Goal: Transaction & Acquisition: Purchase product/service

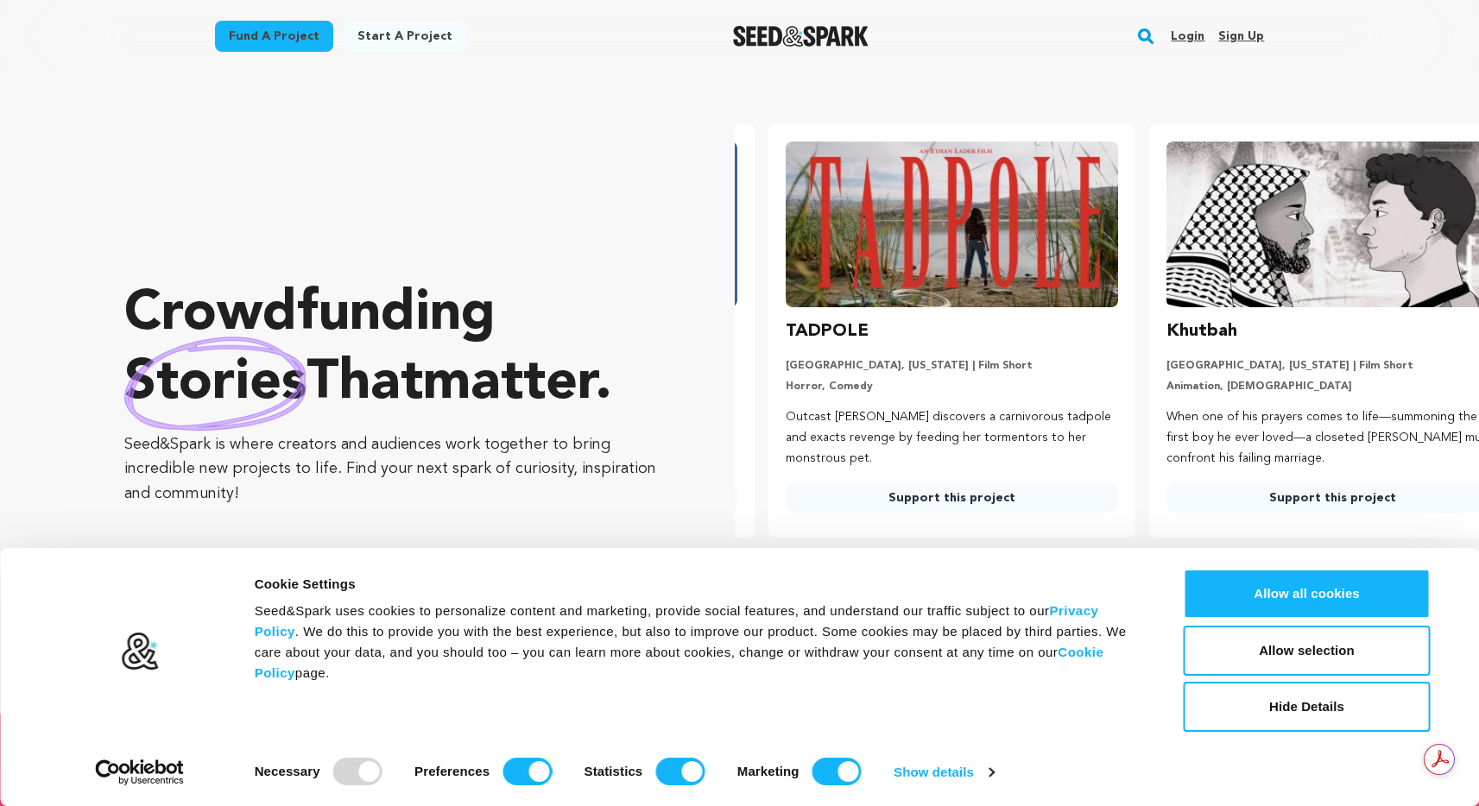
scroll to position [0, 394]
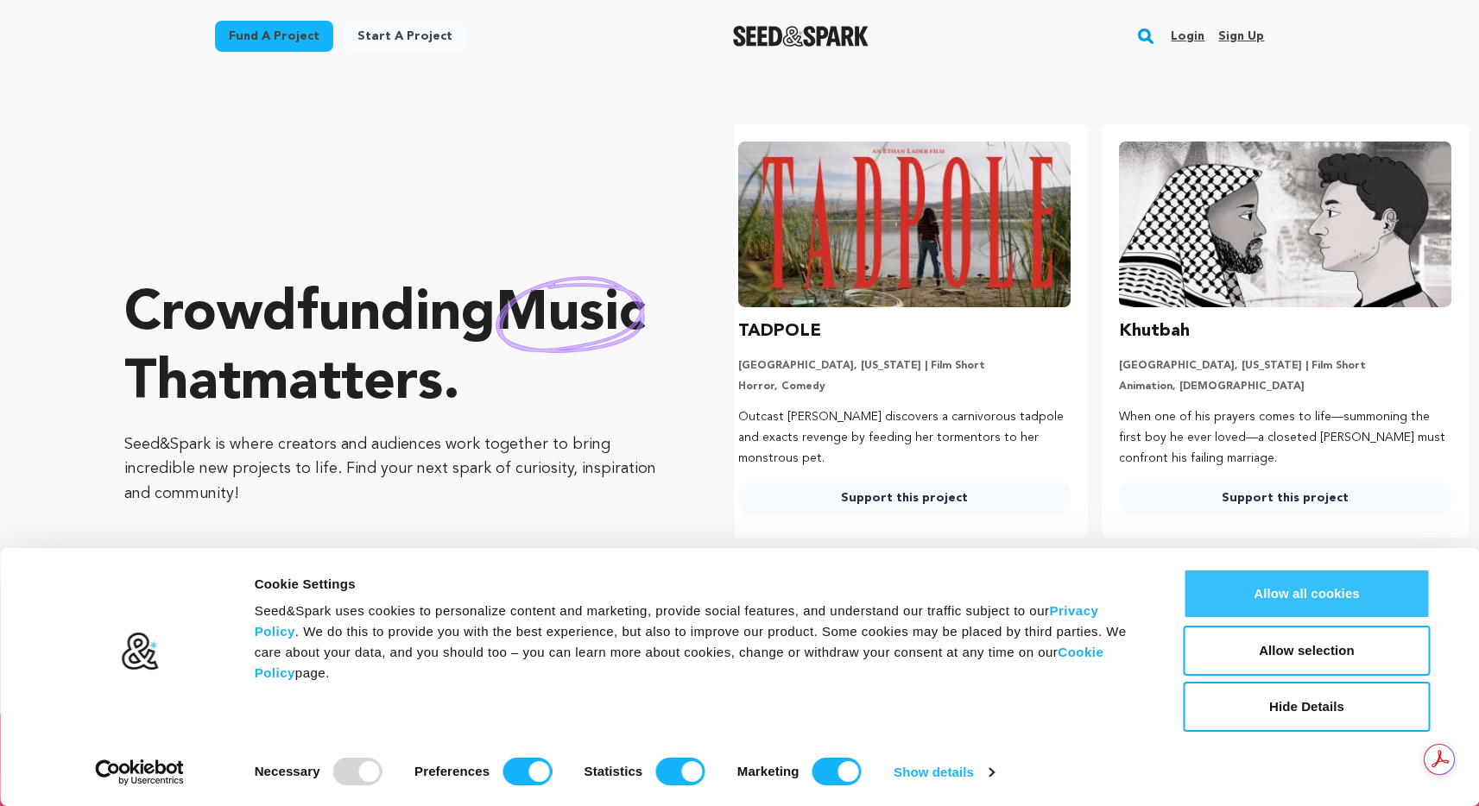
click at [1281, 586] on button "Allow all cookies" at bounding box center [1306, 594] width 247 height 50
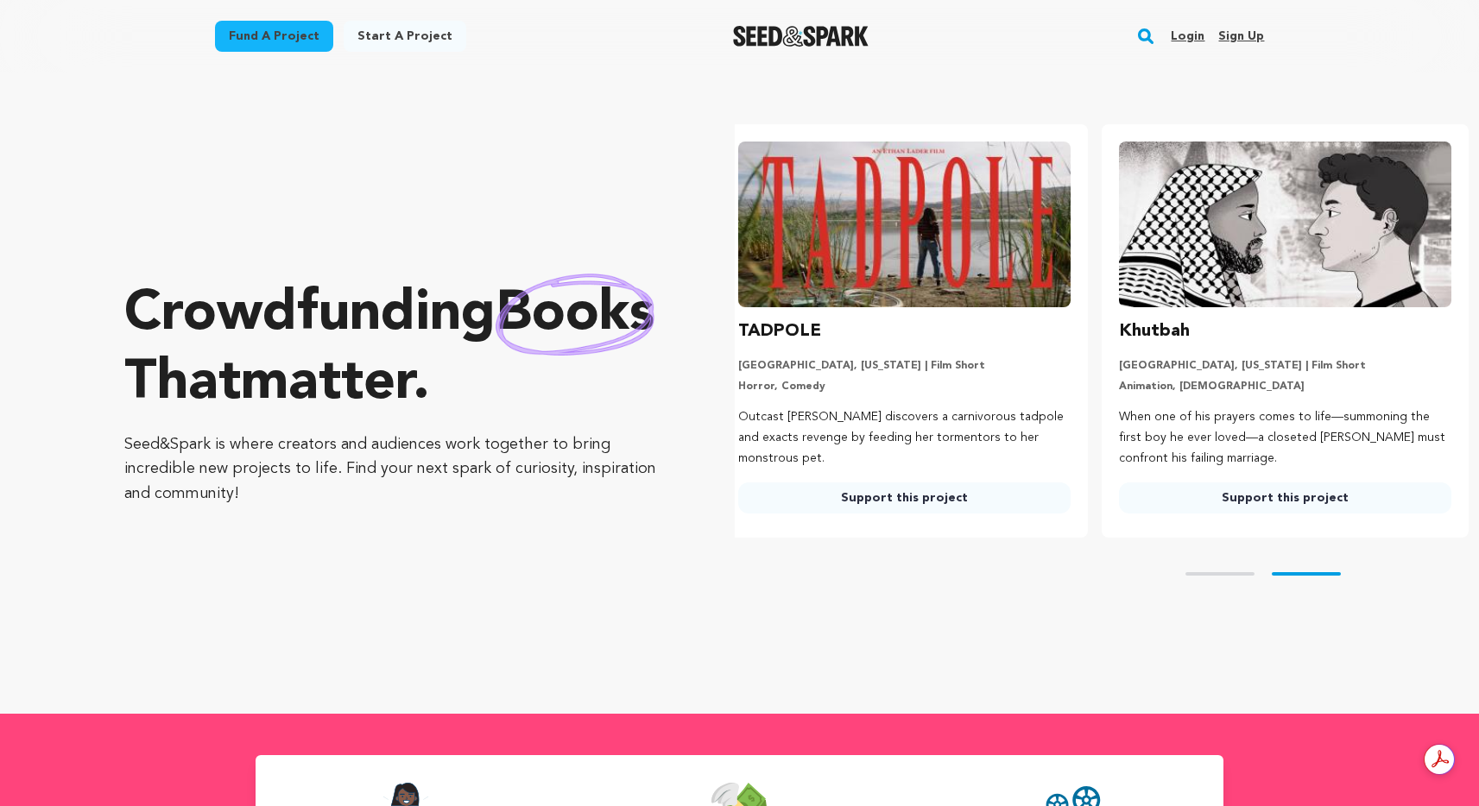
click at [270, 38] on link "Fund a project" at bounding box center [274, 36] width 118 height 31
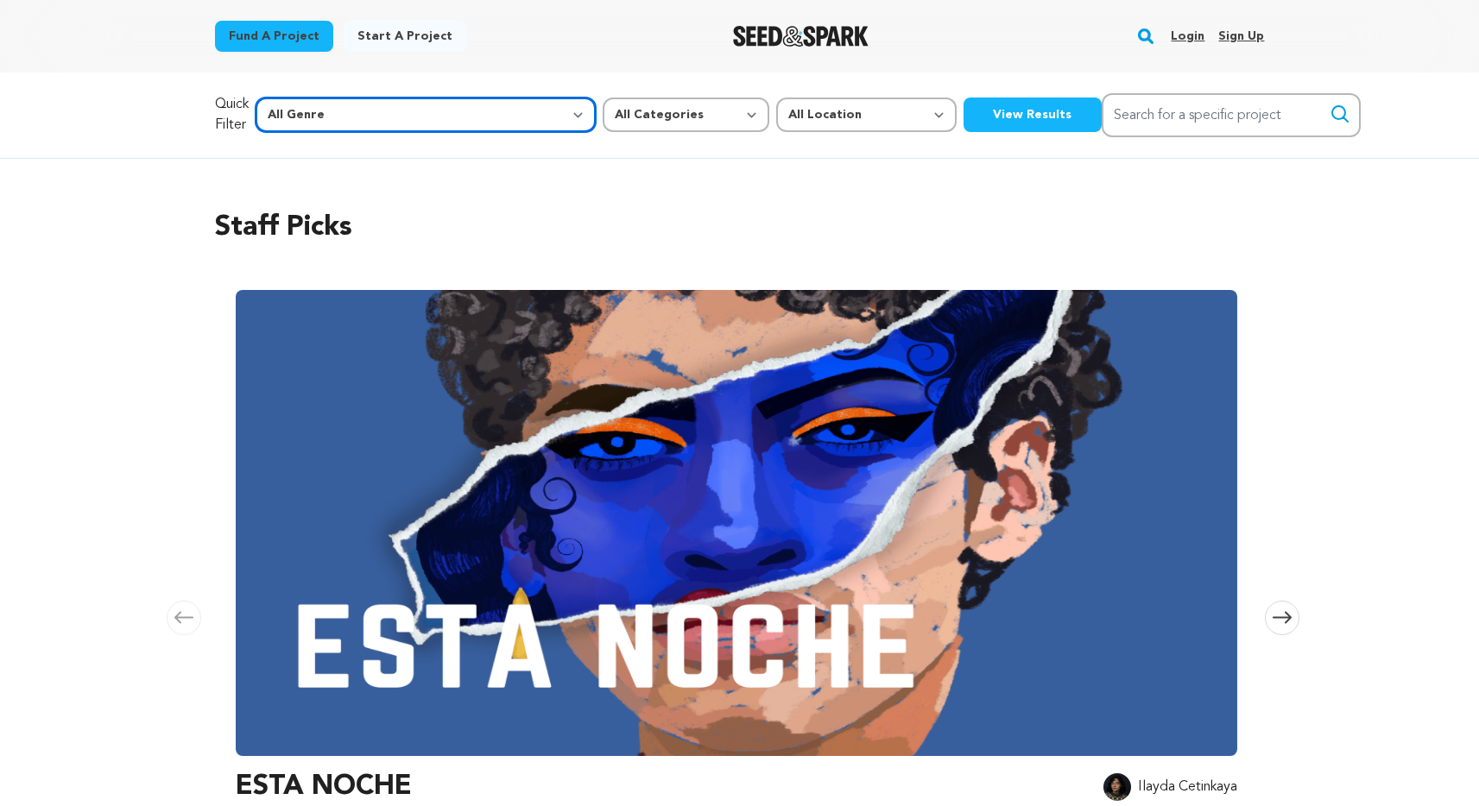
click at [411, 123] on select "All Genre Action Adventure Afrobeat Alternative Ambient Animation Bebop Big Ban…" at bounding box center [425, 115] width 340 height 35
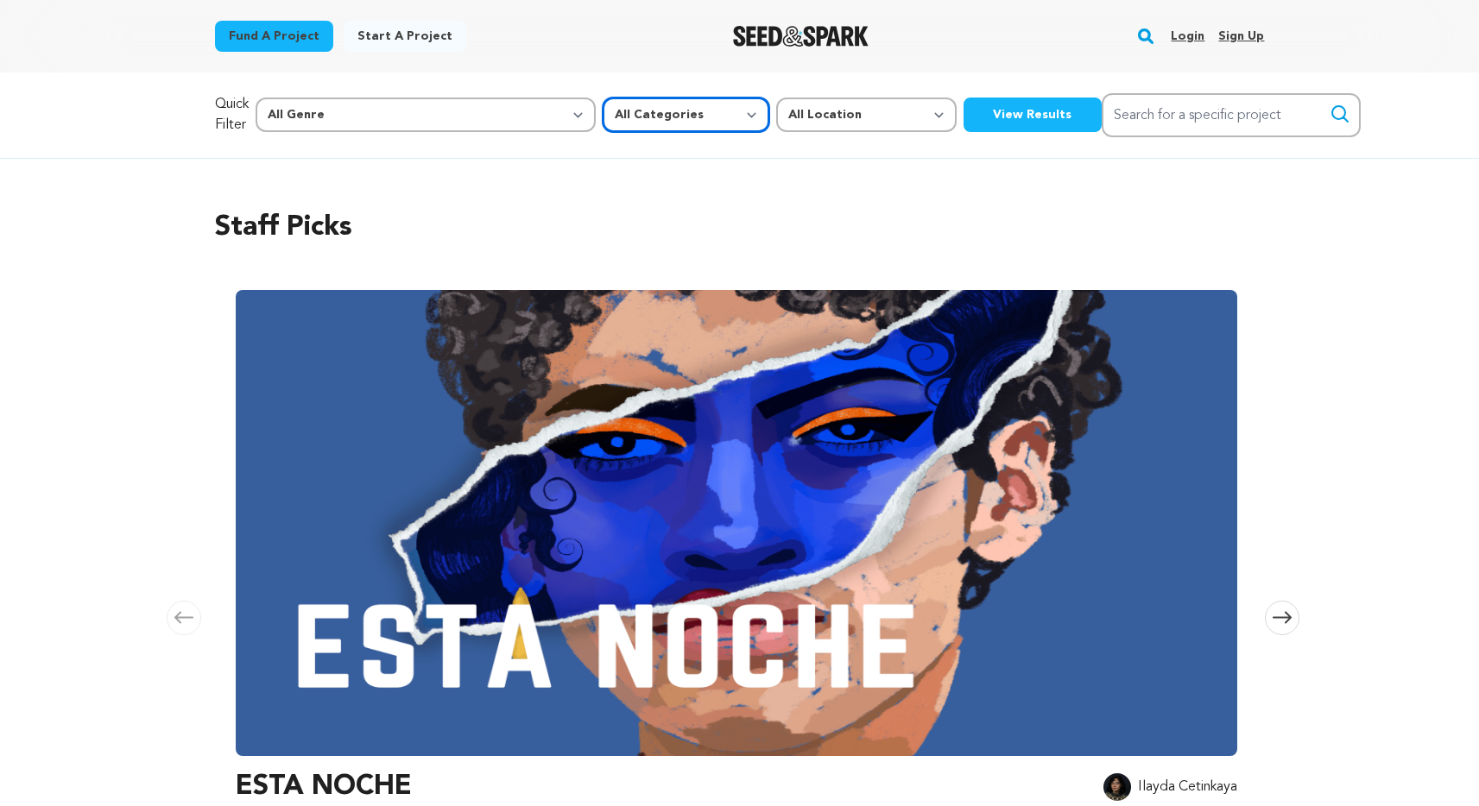
click at [602, 120] on select "All Categories Film Feature Film Short Series Music Video Comics Artist Residen…" at bounding box center [685, 115] width 167 height 35
select select "382"
click at [602, 98] on select "All Categories Film Feature Film Short Series Music Video Comics Artist Residen…" at bounding box center [685, 115] width 167 height 35
click at [776, 105] on select "All Location Everywhere United States Canada" at bounding box center [866, 115] width 180 height 35
select select "1671"
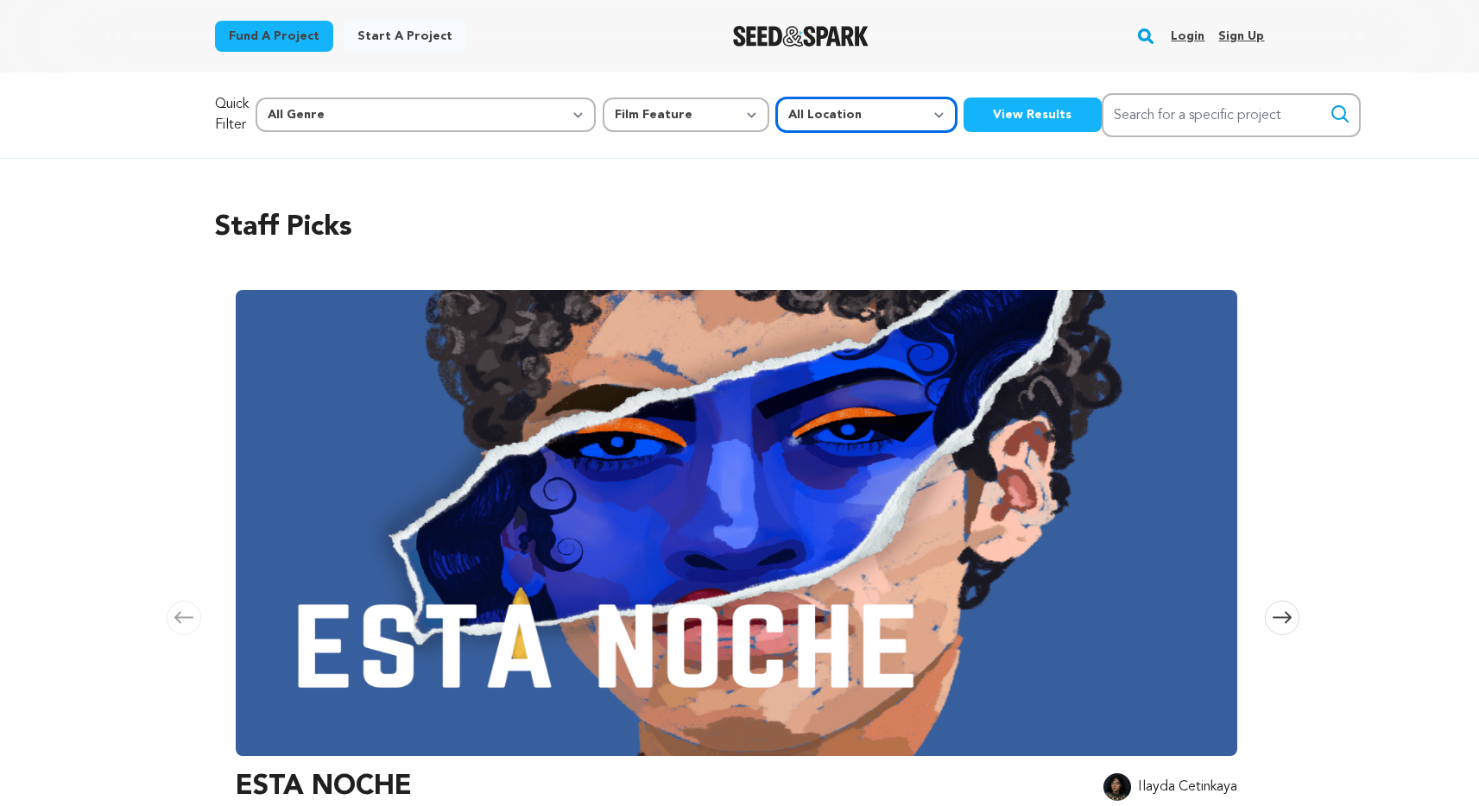
click at [776, 98] on select "All Location Everywhere United States Canada" at bounding box center [866, 115] width 180 height 35
click at [963, 122] on button "View Results" at bounding box center [1032, 115] width 138 height 35
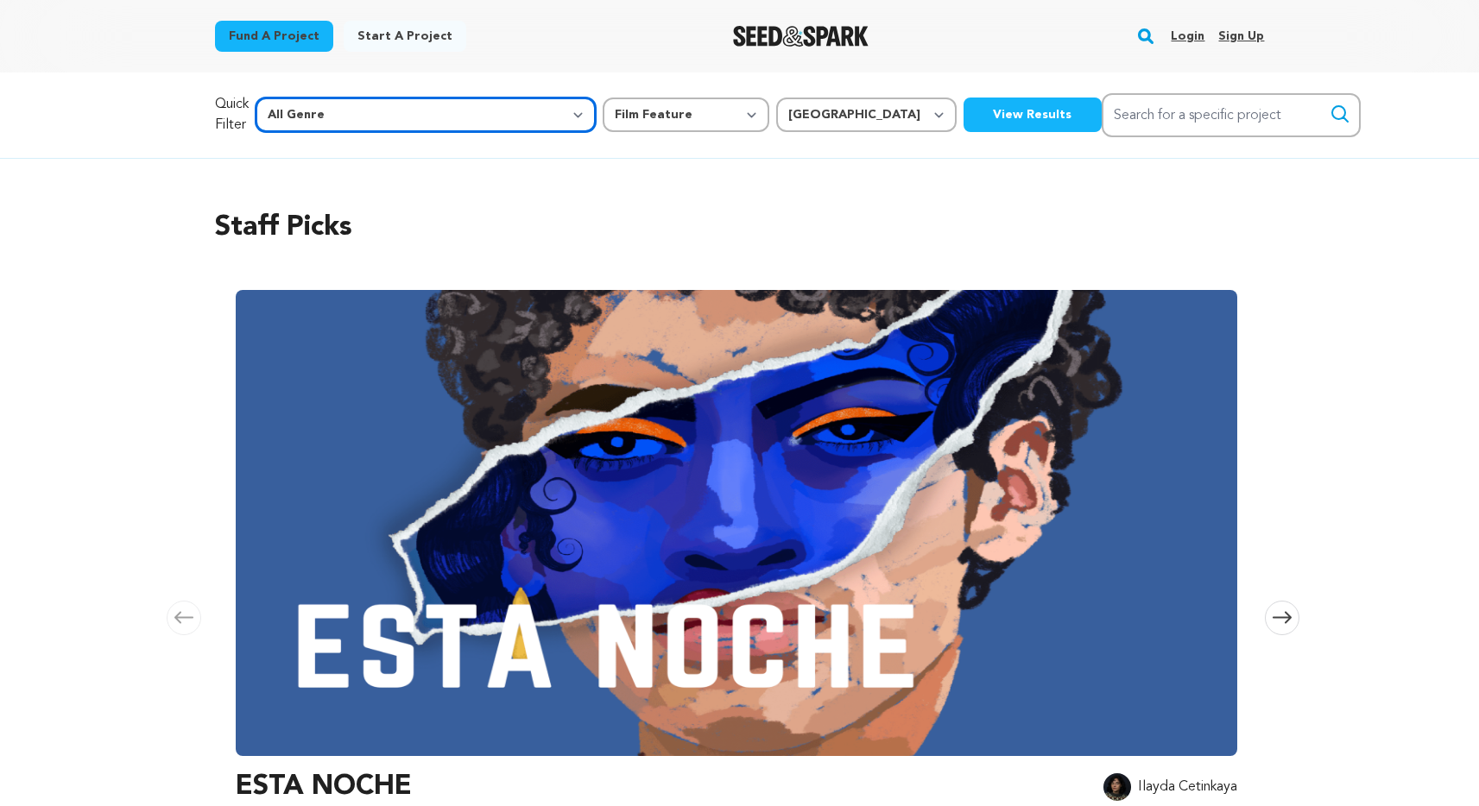
click at [418, 117] on select "All Genre Action Adventure Afrobeat Alternative Ambient Animation Bebop Big Ban…" at bounding box center [425, 115] width 340 height 35
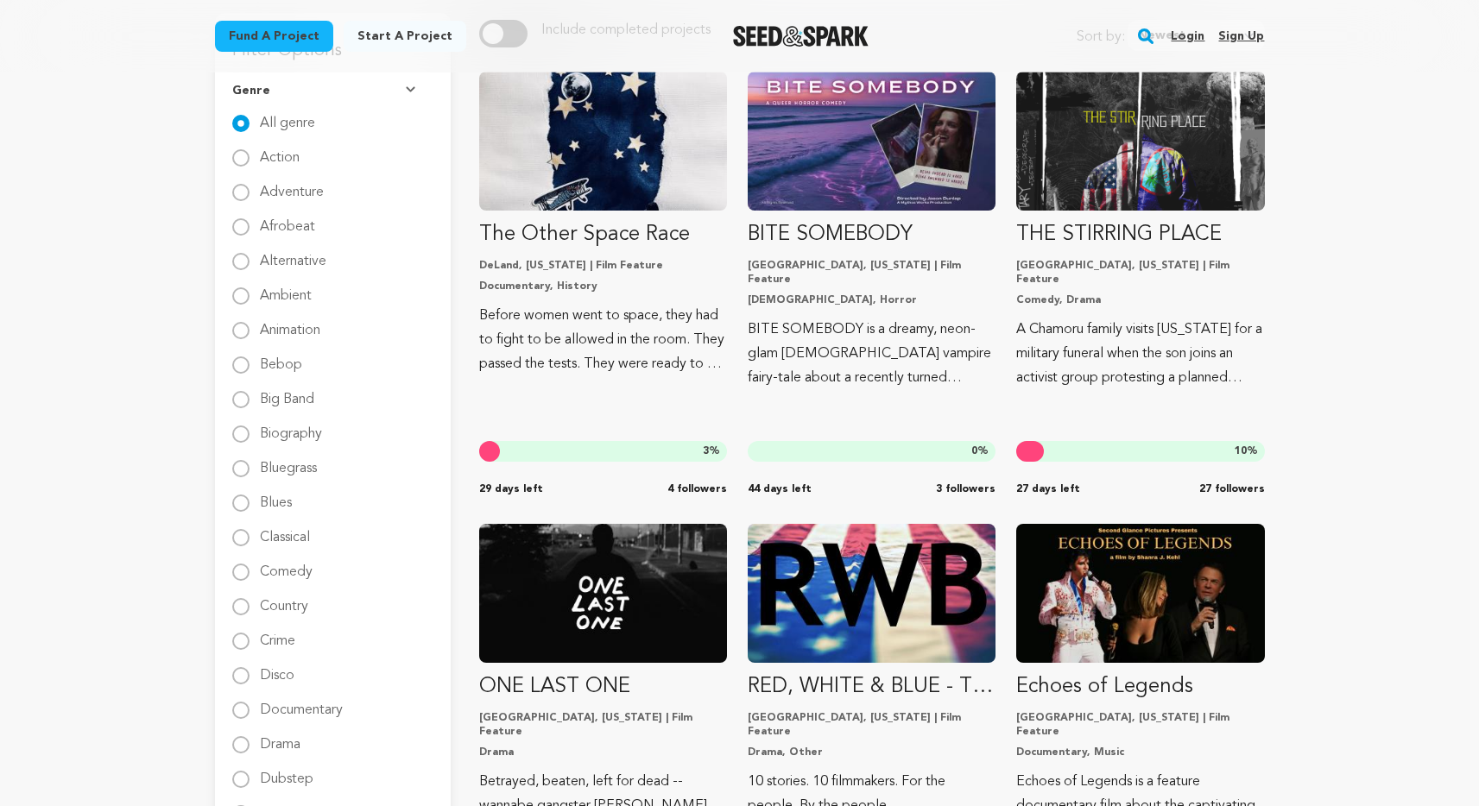
scroll to position [248, 0]
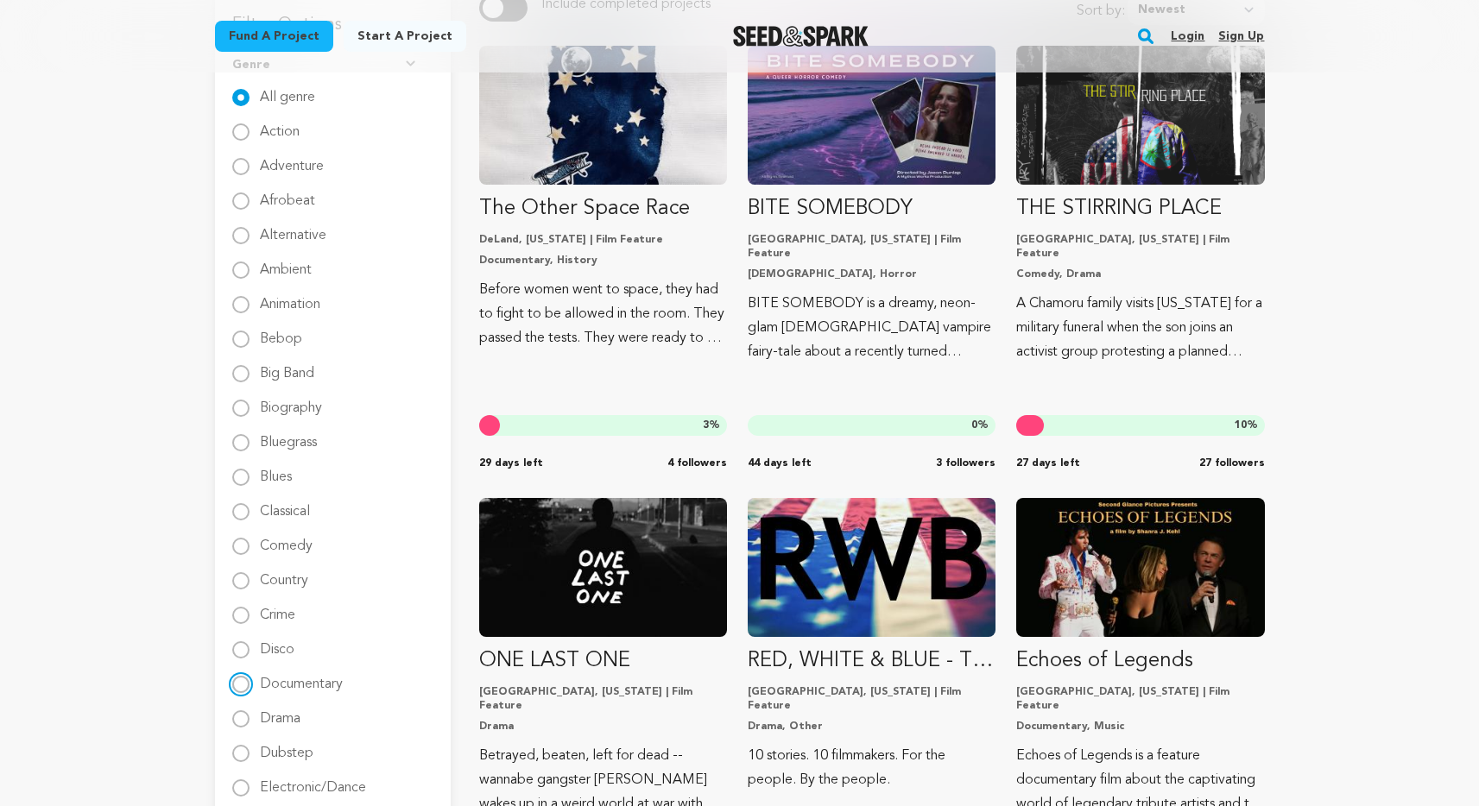
click at [242, 686] on input "Documentary" at bounding box center [240, 684] width 17 height 17
radio input "true"
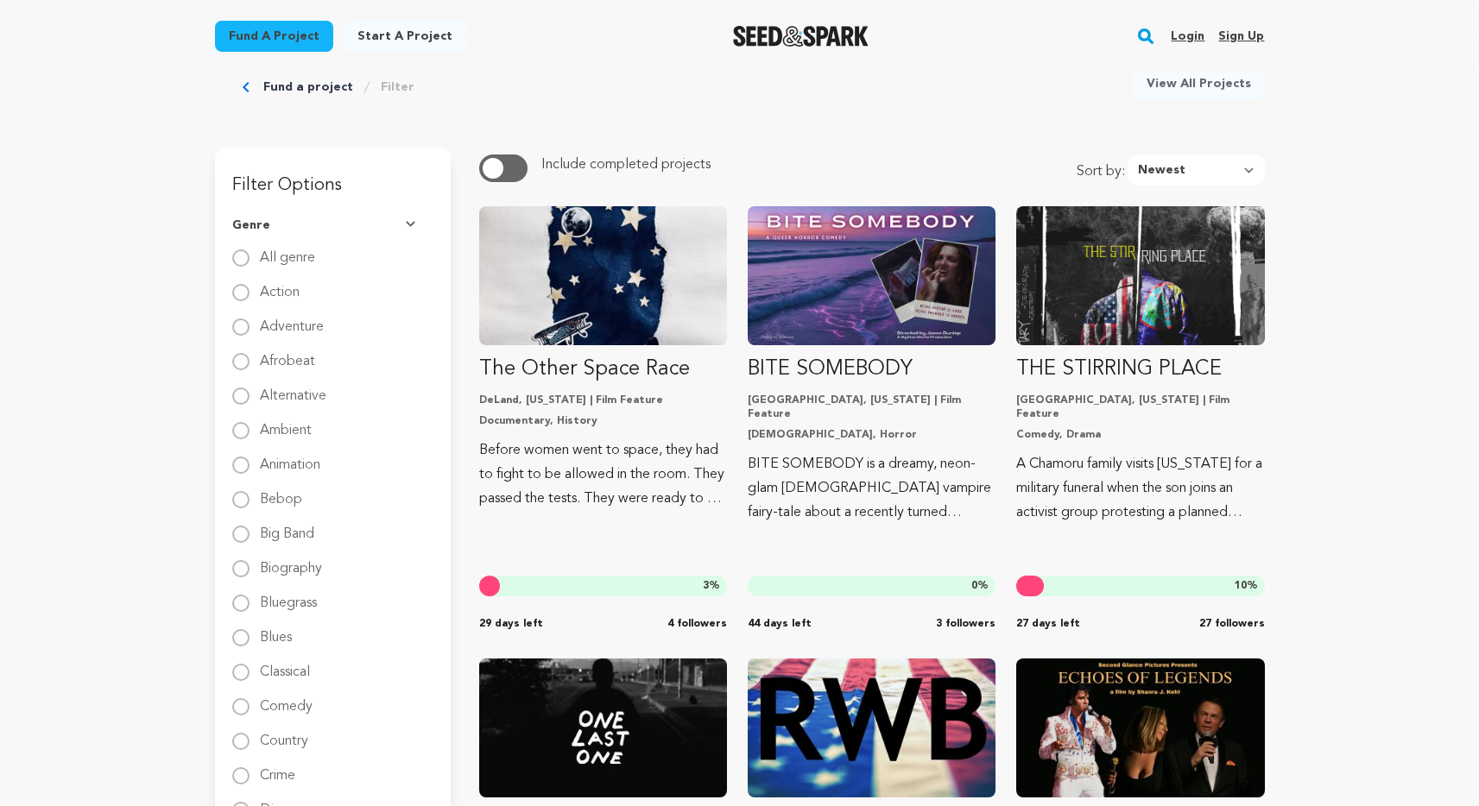
scroll to position [23, 0]
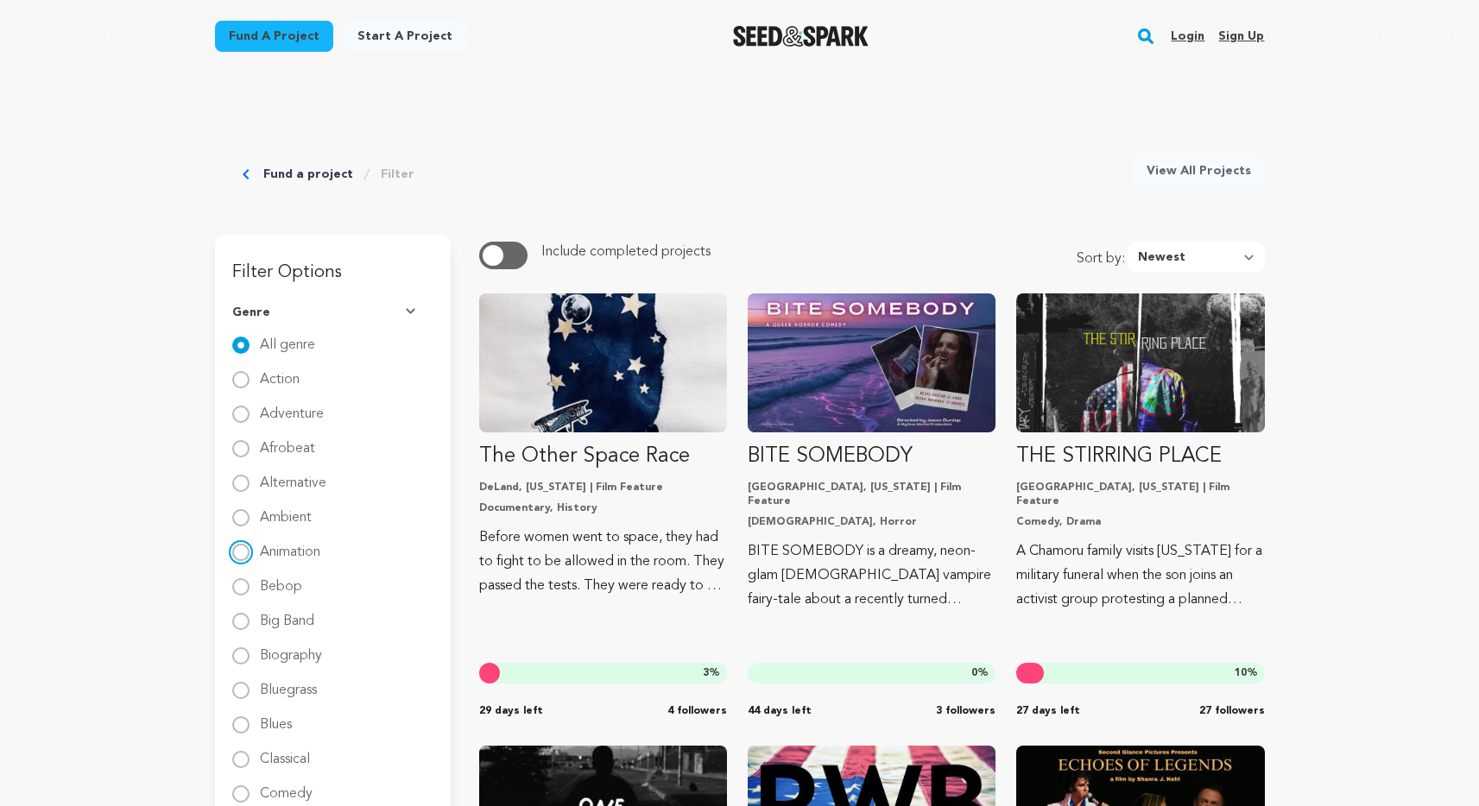
click at [236, 555] on input "Animation" at bounding box center [240, 552] width 17 height 17
radio input "true"
click at [1183, 178] on link "View All Projects" at bounding box center [1198, 170] width 132 height 31
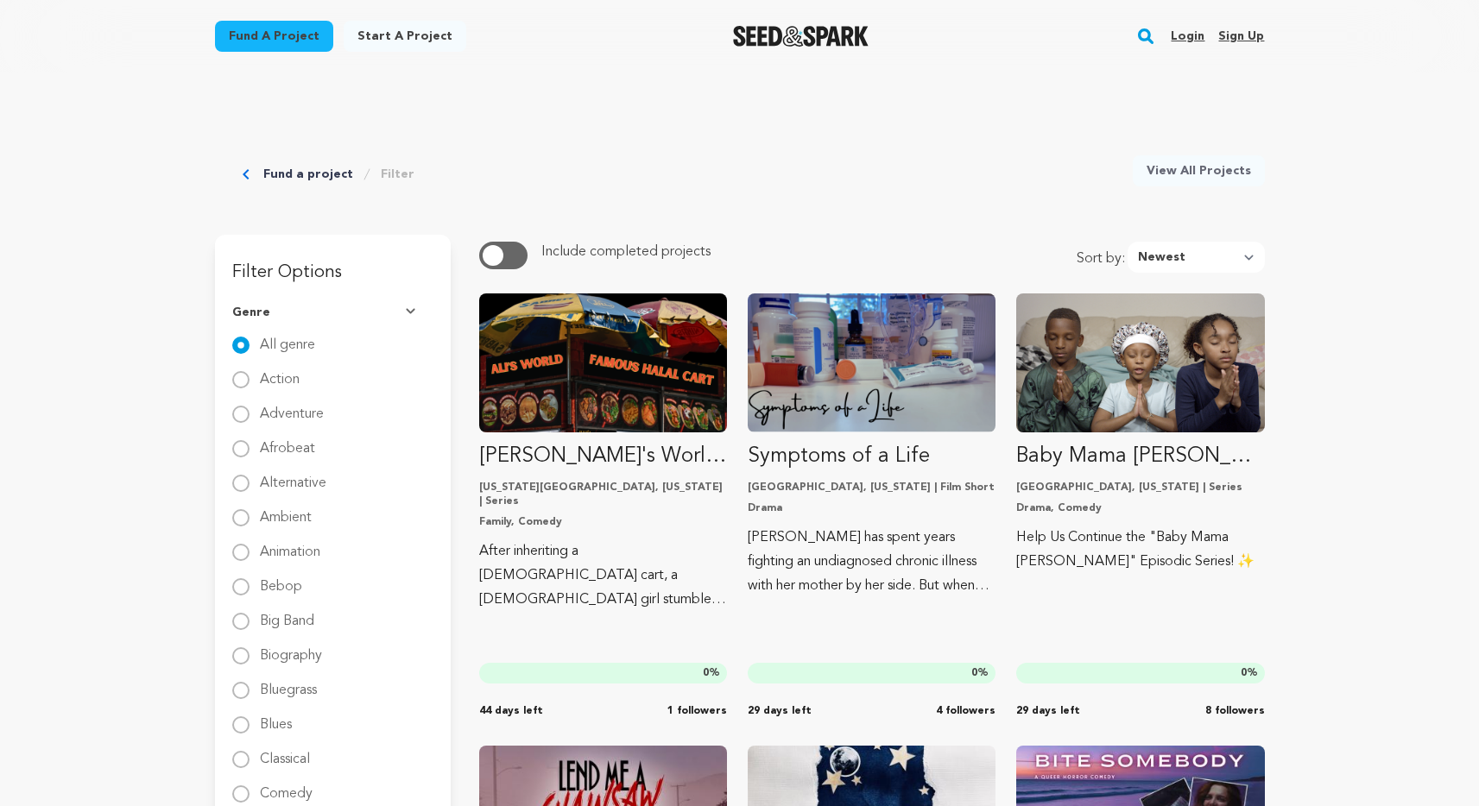
click at [1142, 29] on rect "button" at bounding box center [1145, 36] width 21 height 21
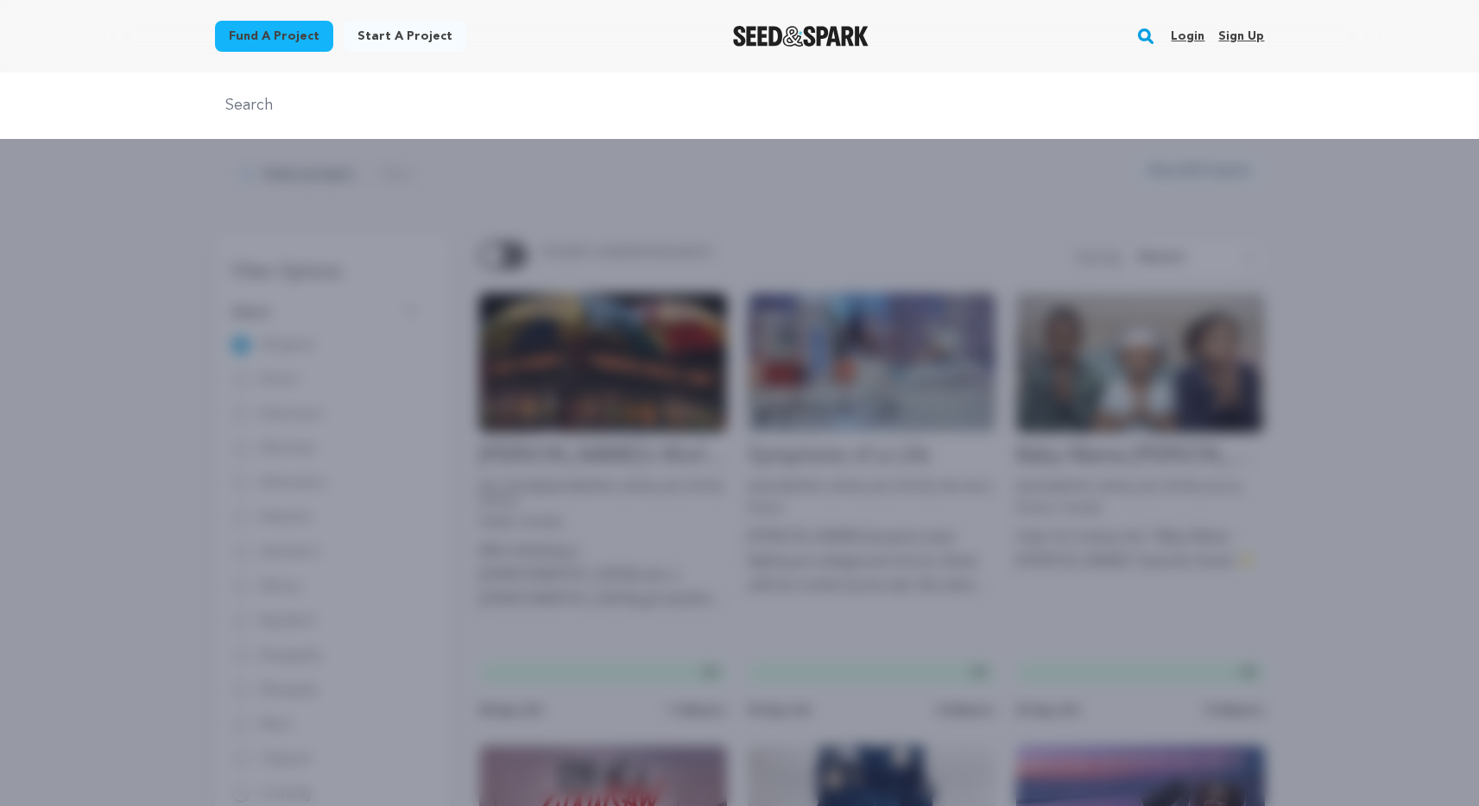
click at [709, 110] on input "text" at bounding box center [740, 105] width 1050 height 25
type input "hawaiian"
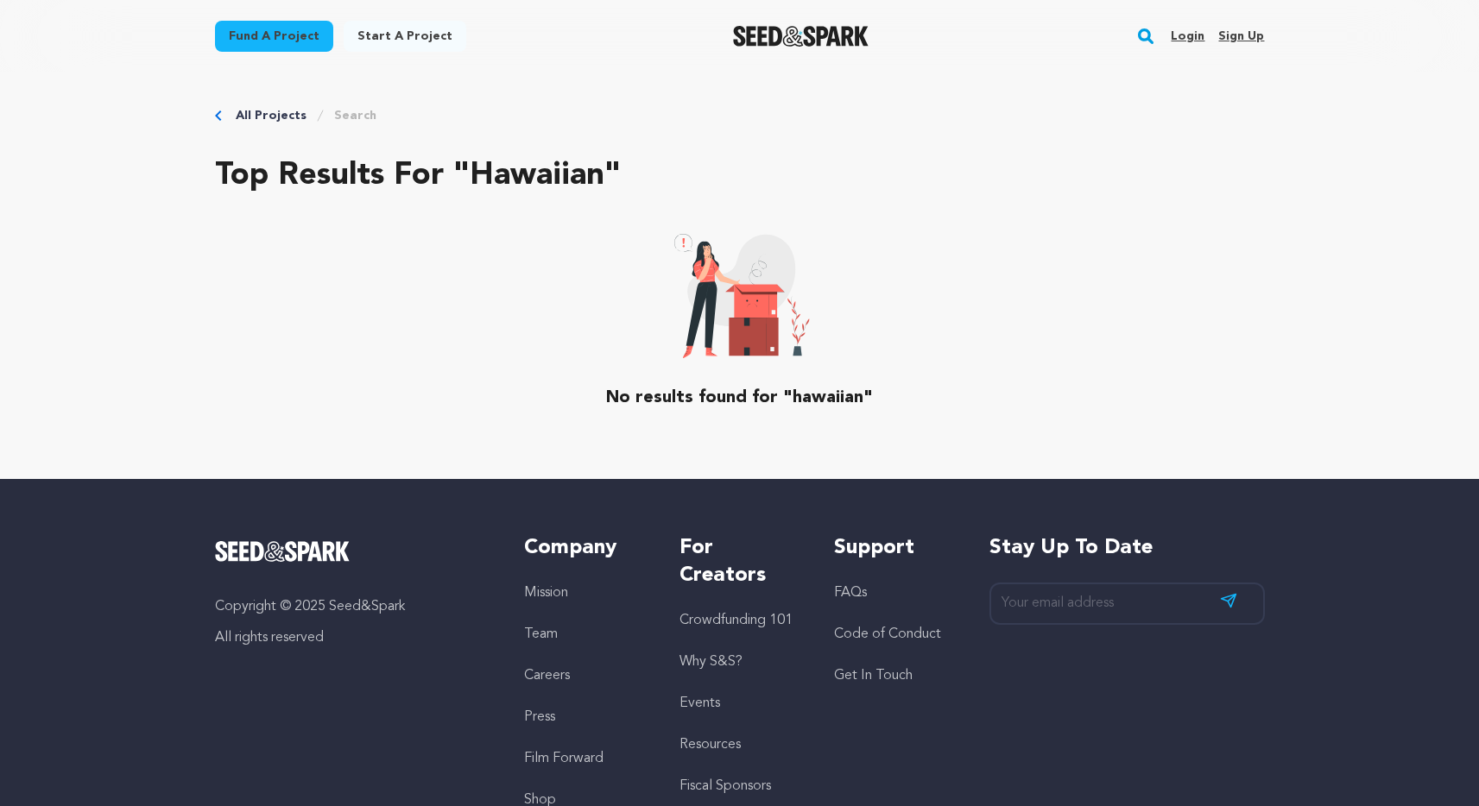
click at [281, 29] on link "Fund a project" at bounding box center [274, 36] width 118 height 31
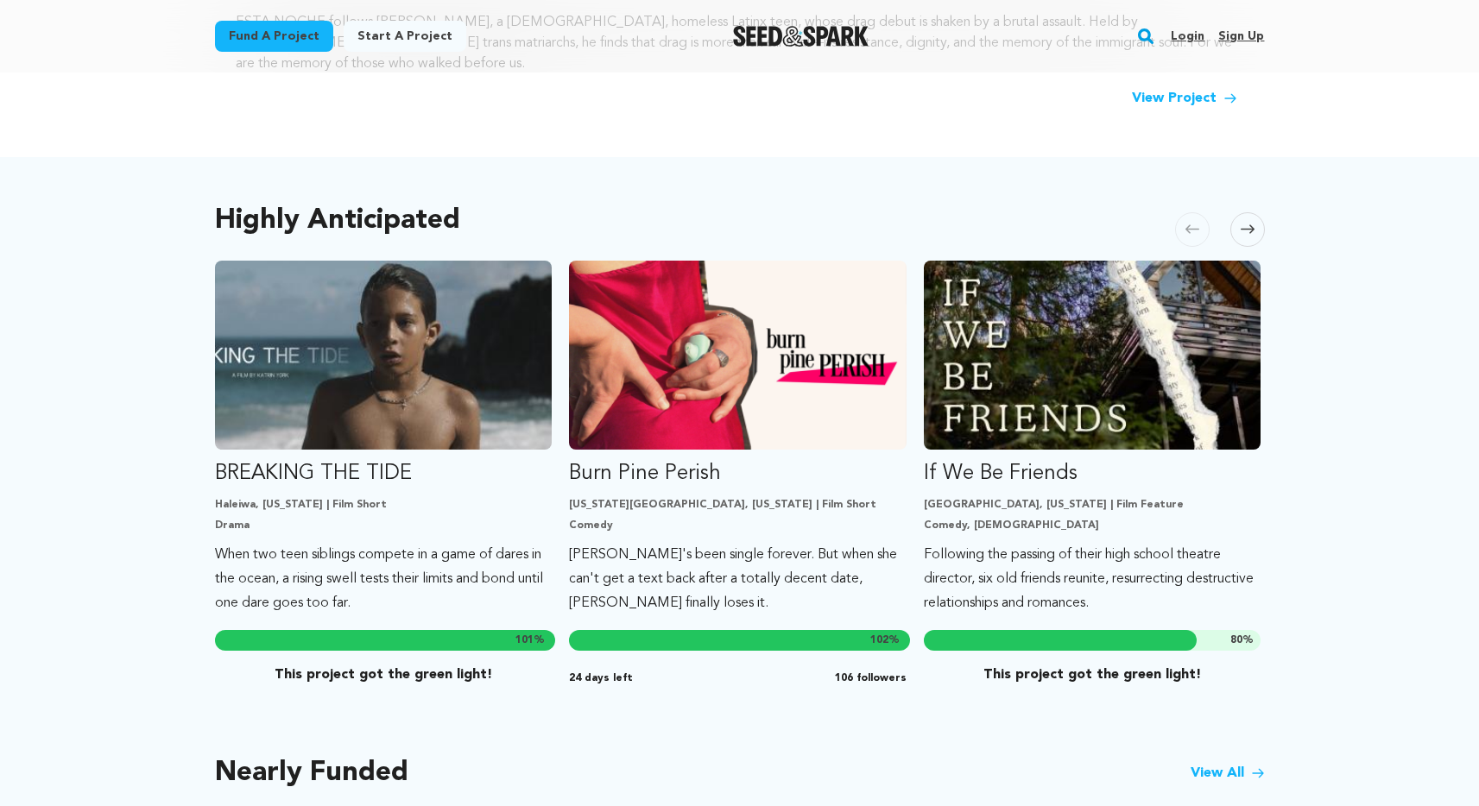
scroll to position [1205, 0]
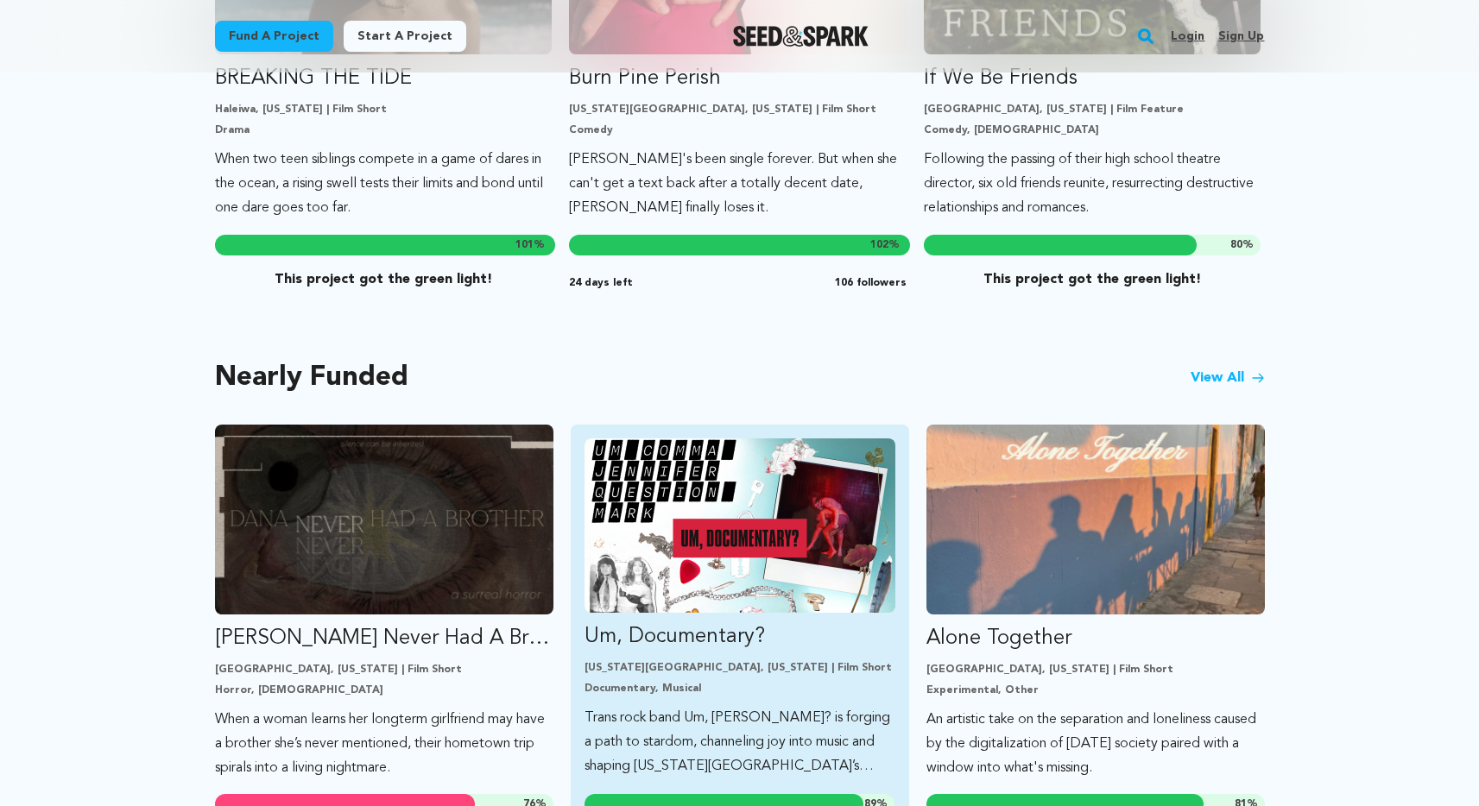
click at [698, 568] on img "Fund Um, Documentary?" at bounding box center [739, 525] width 311 height 174
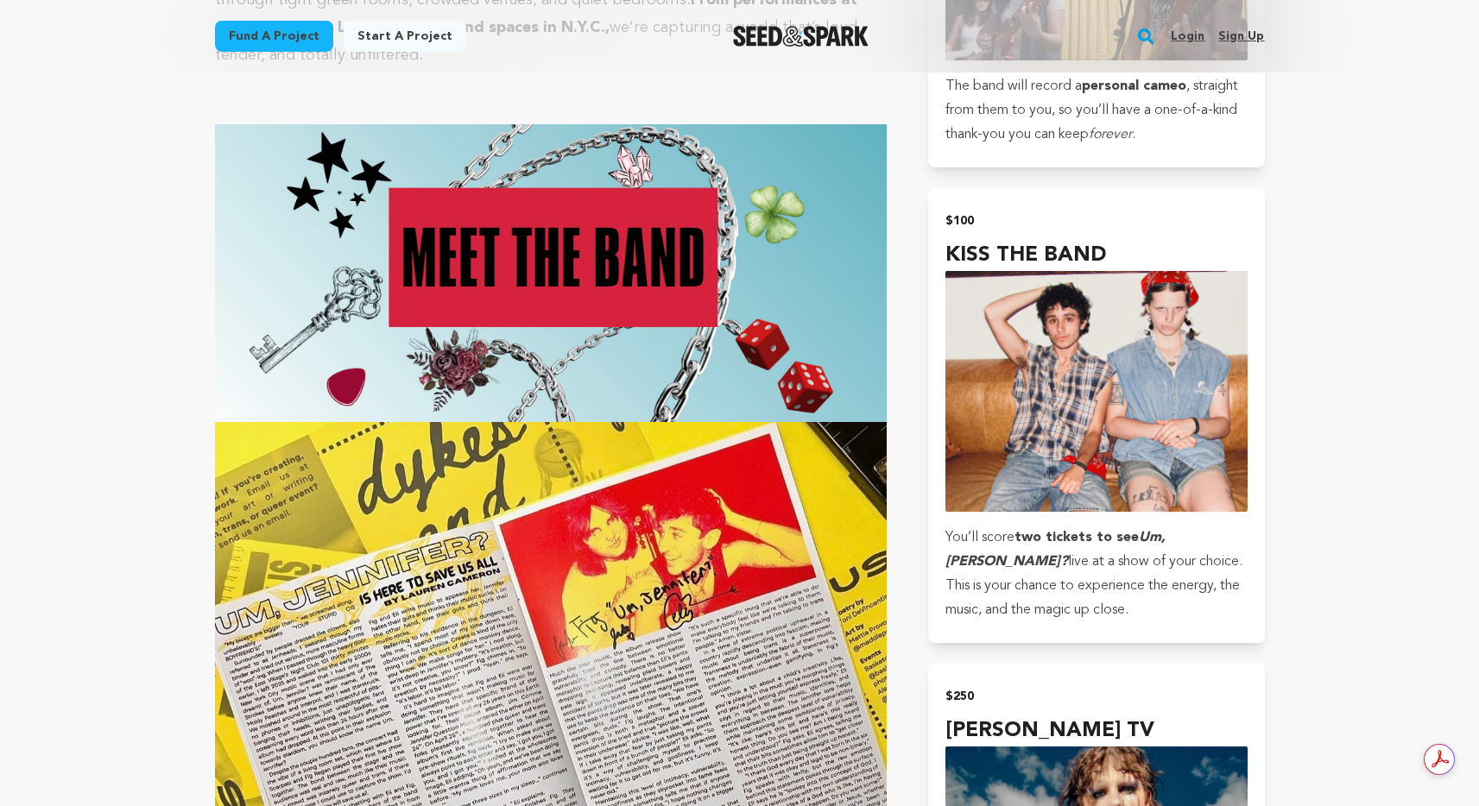
scroll to position [2780, 0]
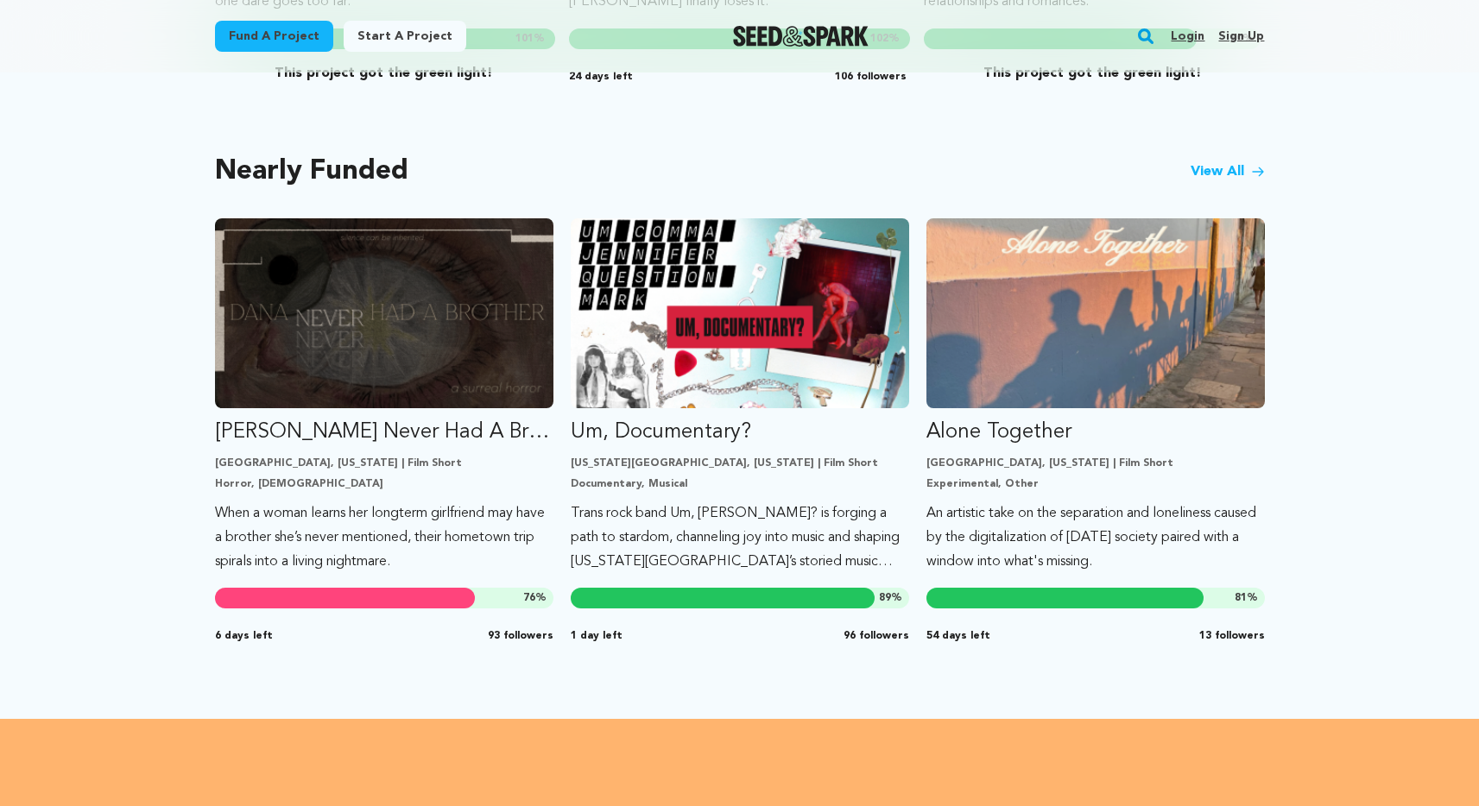
scroll to position [1387, 0]
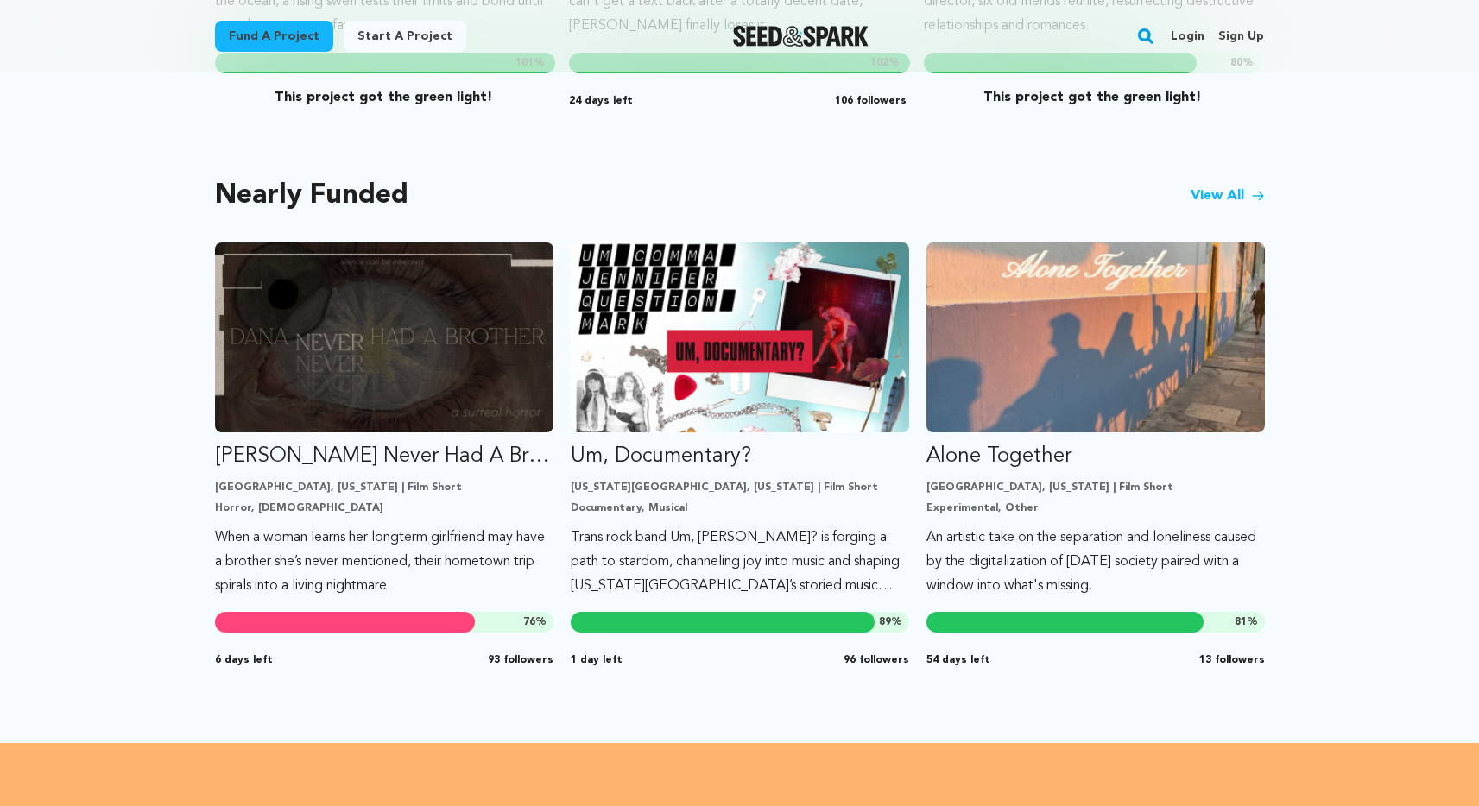
click at [1213, 186] on link "View All" at bounding box center [1227, 196] width 74 height 21
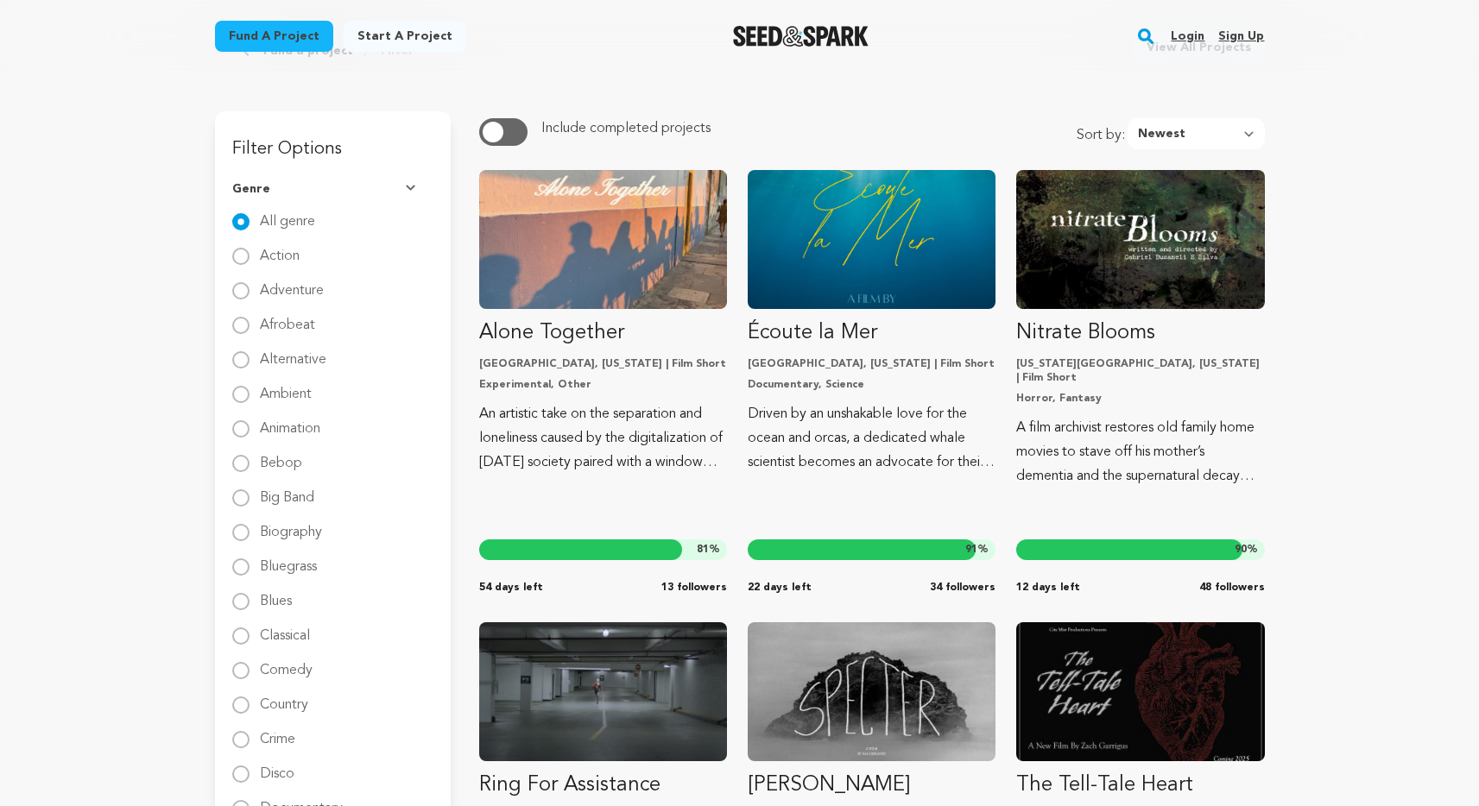
scroll to position [353, 0]
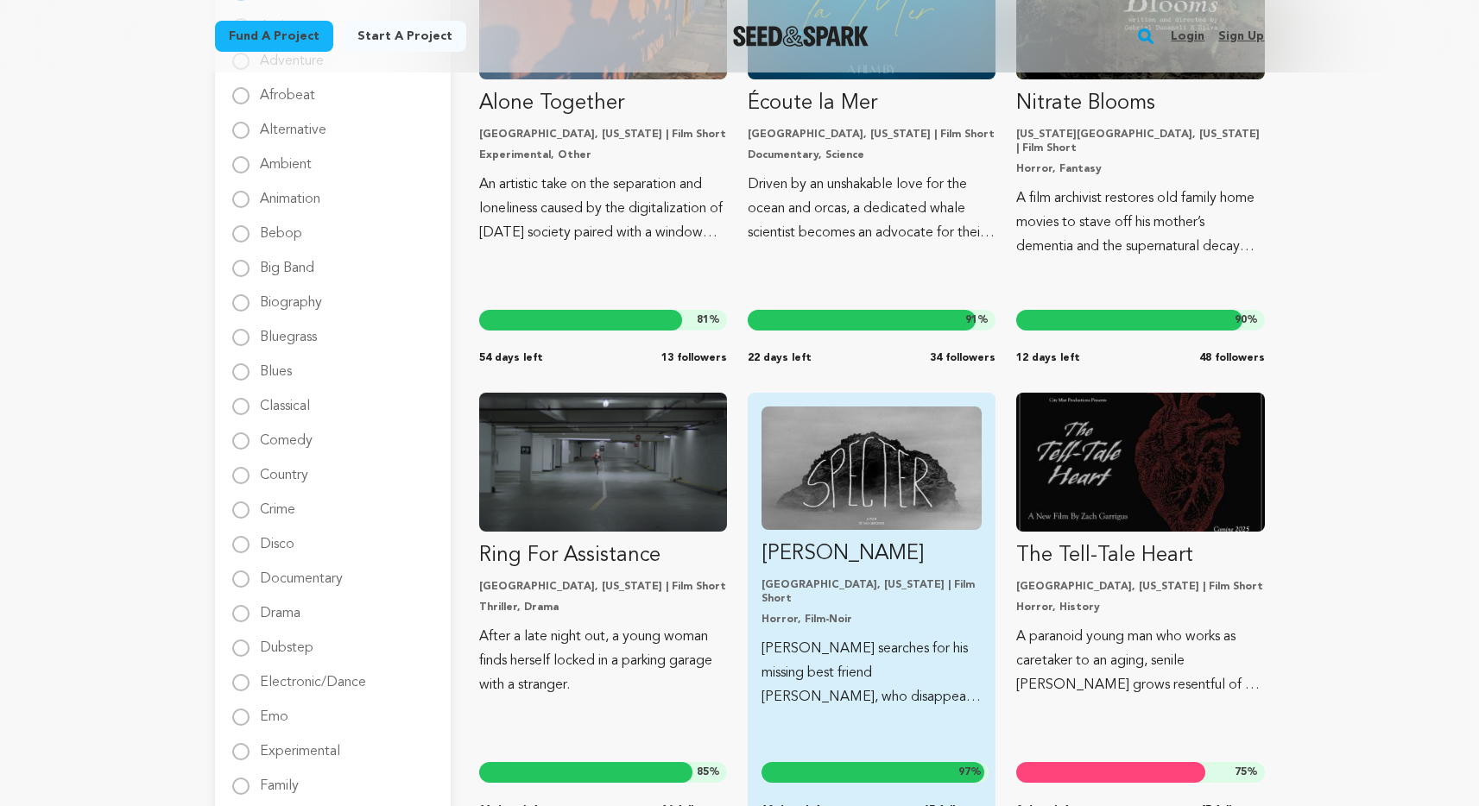
click at [864, 501] on img "Fund Specter" at bounding box center [871, 468] width 220 height 123
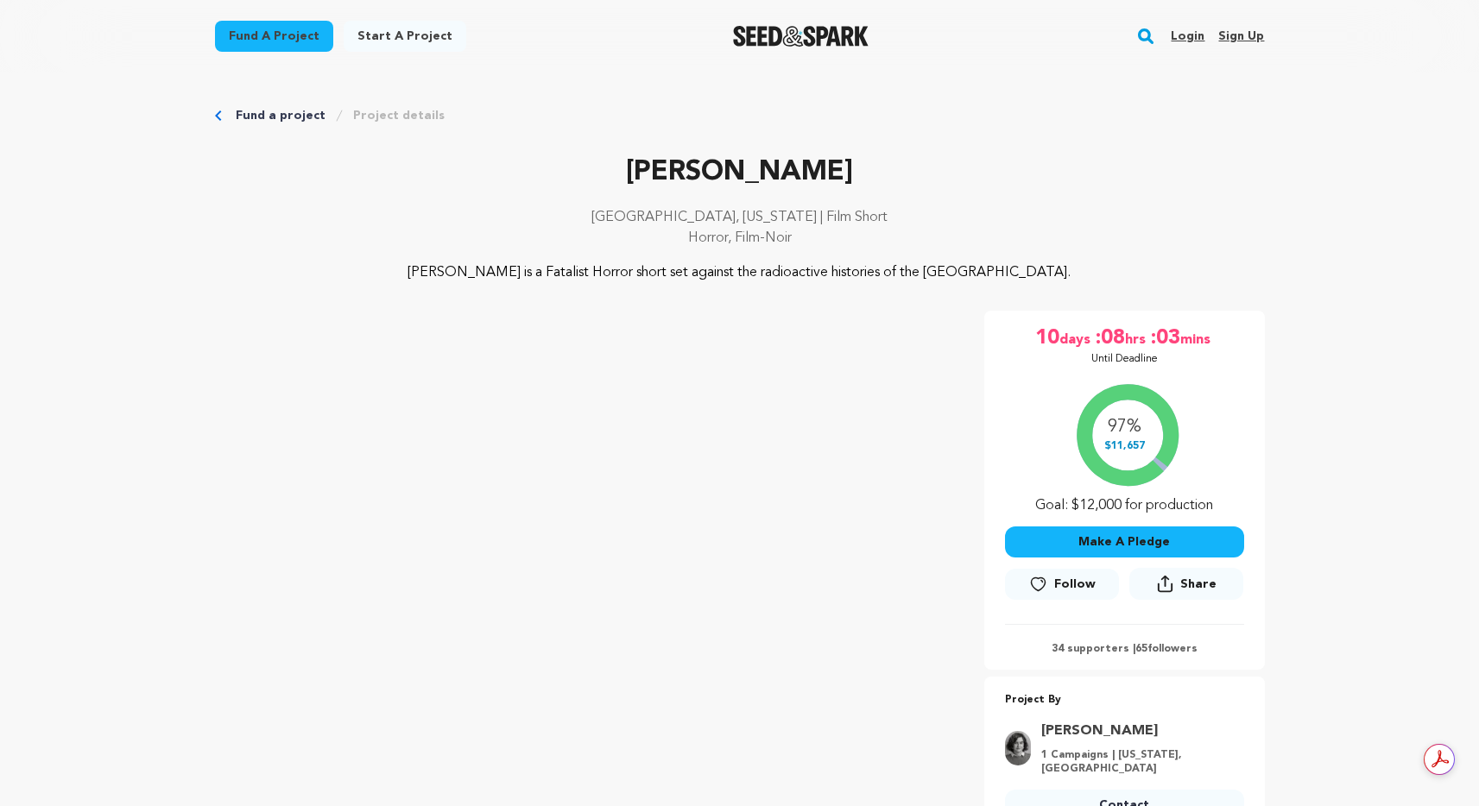
click at [794, 45] on img "Seed&Spark Homepage" at bounding box center [801, 36] width 136 height 21
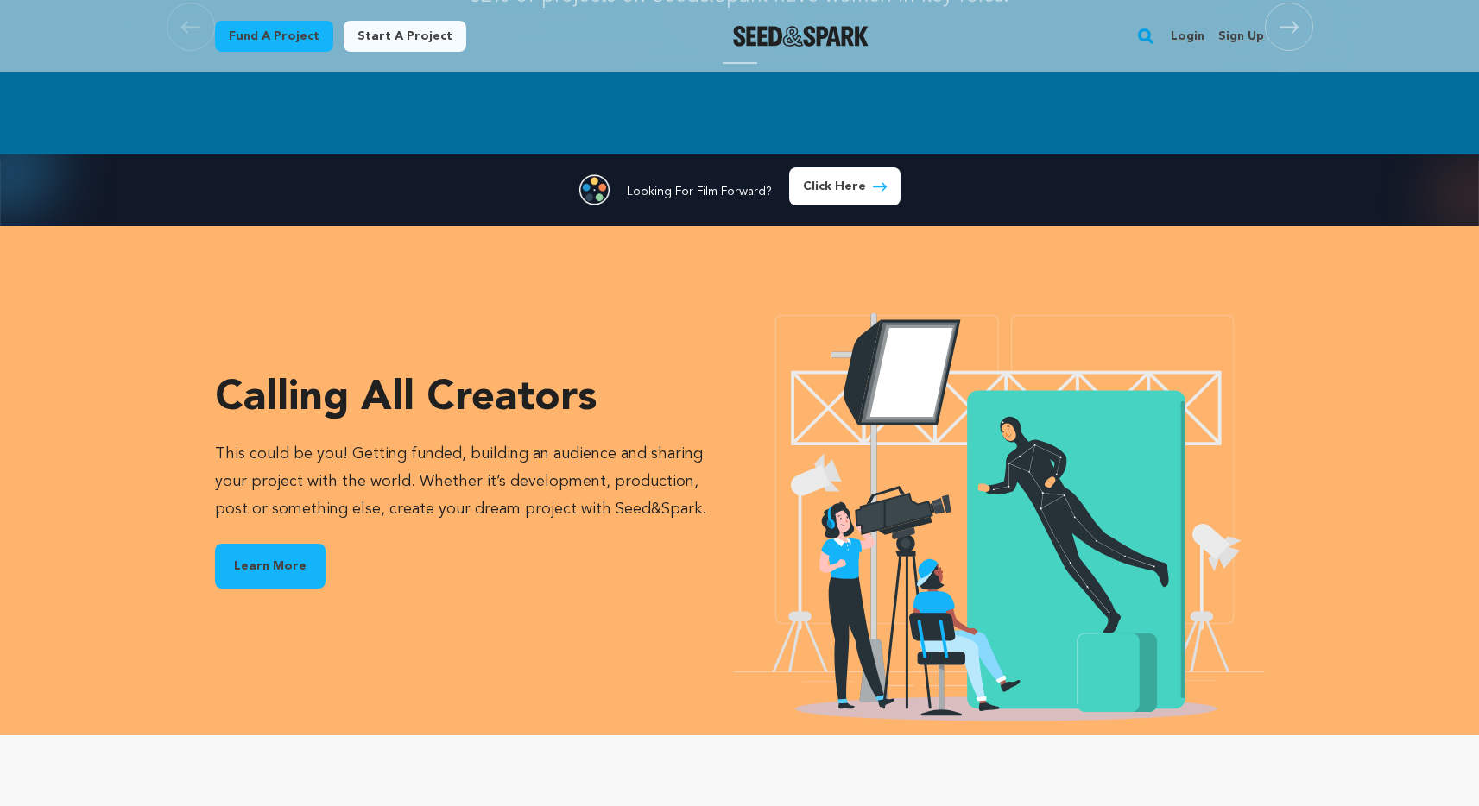
scroll to position [2248, 0]
